Goal: Task Accomplishment & Management: Manage account settings

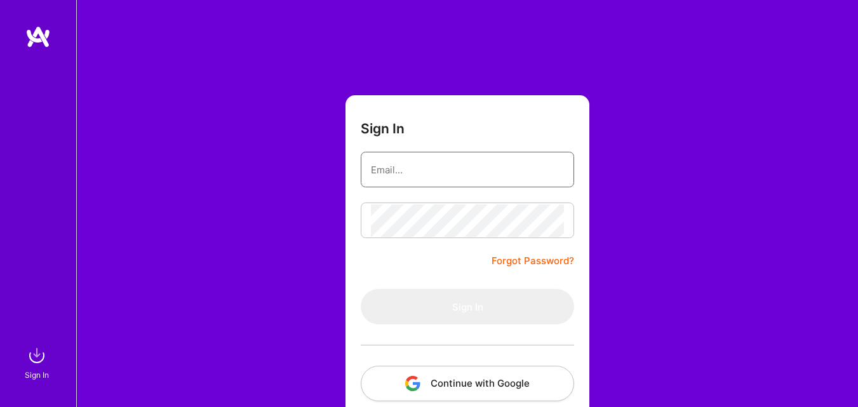
click at [466, 172] on input "email" at bounding box center [467, 170] width 193 height 32
type input "[EMAIL_ADDRESS][DOMAIN_NAME]"
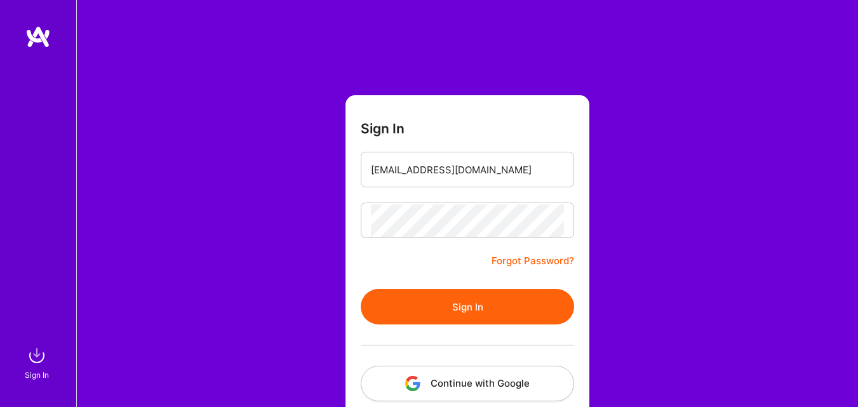
click at [456, 312] on button "Sign In" at bounding box center [467, 307] width 213 height 36
click at [486, 301] on button "Sign In" at bounding box center [467, 307] width 213 height 36
drag, startPoint x: 0, startPoint y: 0, endPoint x: 438, endPoint y: 166, distance: 468.3
click at [438, 166] on input "[EMAIL_ADDRESS][DOMAIN_NAME]" at bounding box center [467, 170] width 193 height 32
click at [434, 302] on button "Sign In" at bounding box center [467, 307] width 213 height 36
